Goal: Information Seeking & Learning: Learn about a topic

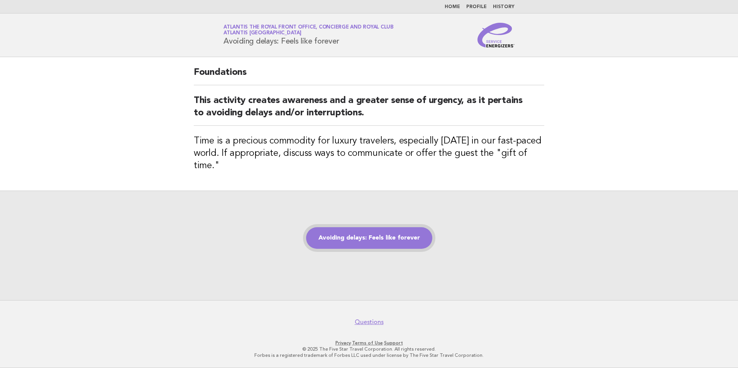
click at [354, 246] on link "Avoiding delays: Feels like forever" at bounding box center [369, 238] width 126 height 22
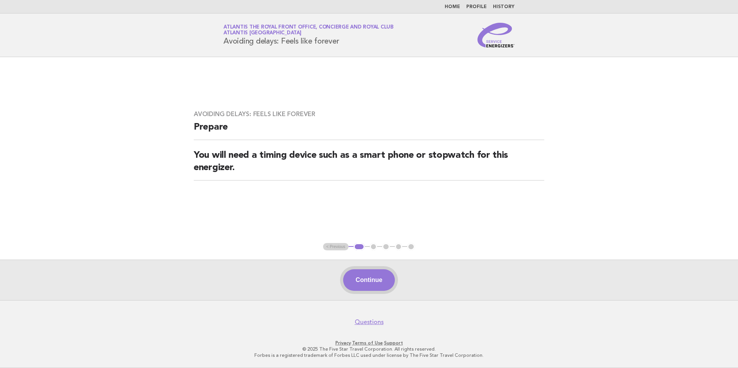
click at [361, 283] on button "Continue" at bounding box center [368, 280] width 51 height 22
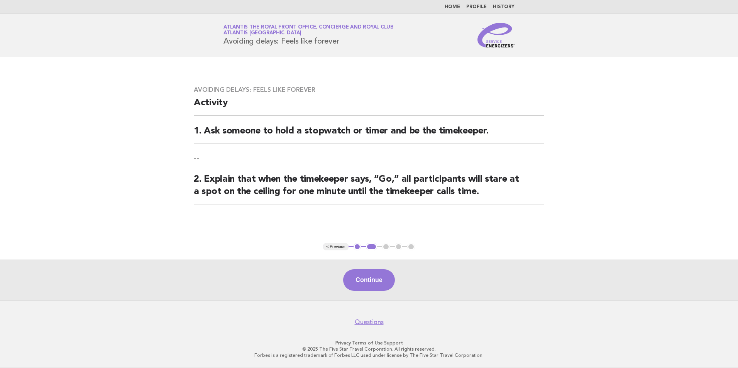
drag, startPoint x: 405, startPoint y: 285, endPoint x: 233, endPoint y: 245, distance: 176.4
click at [406, 285] on div "Continue" at bounding box center [369, 280] width 738 height 41
drag, startPoint x: 235, startPoint y: 248, endPoint x: 259, endPoint y: 253, distance: 24.4
click at [246, 251] on main "Avoiding delays: Feels like forever Activity 1. Ask someone to hold a stopwatch…" at bounding box center [369, 178] width 738 height 243
click at [369, 275] on button "Continue" at bounding box center [368, 280] width 51 height 22
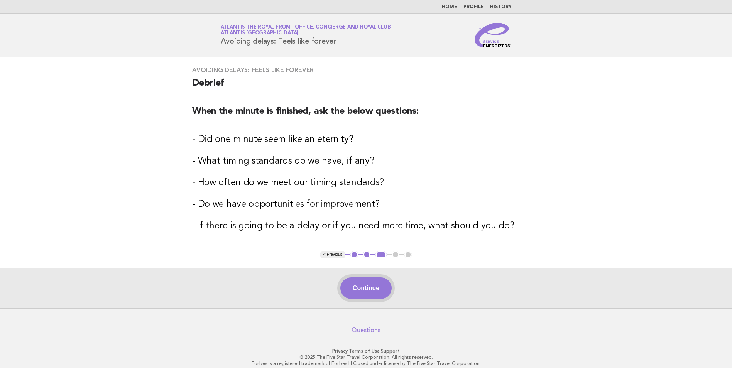
click at [366, 286] on button "Continue" at bounding box center [365, 289] width 51 height 22
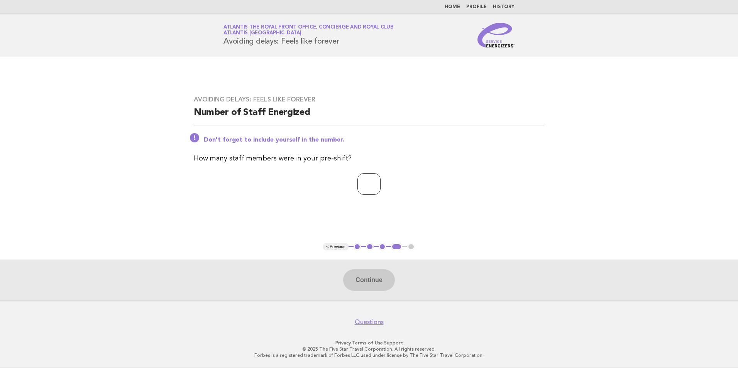
click at [357, 180] on input "number" at bounding box center [368, 184] width 23 height 22
type input "*"
click at [358, 273] on div "Continue" at bounding box center [369, 280] width 738 height 41
click at [358, 273] on button "Continue" at bounding box center [368, 280] width 51 height 22
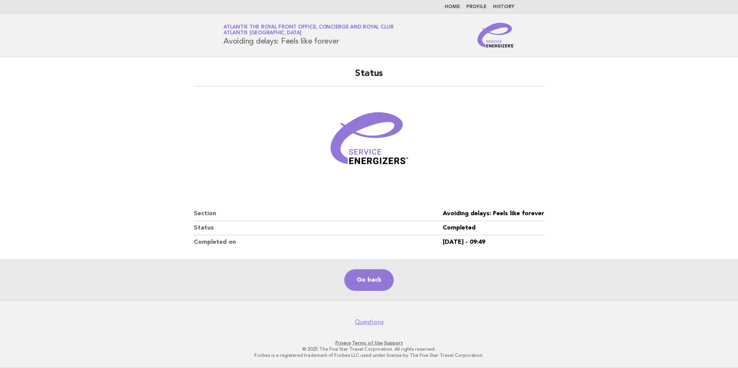
click at [607, 168] on main "Status Section Avoiding delays: Feels like forever Status Completed Completed o…" at bounding box center [369, 178] width 738 height 243
